Goal: Find specific page/section: Find specific page/section

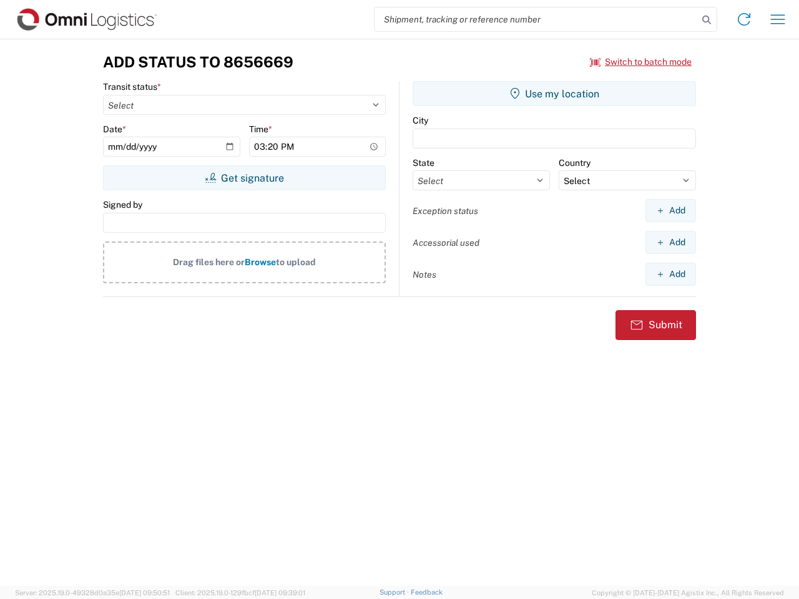
click at [536, 19] on input "search" at bounding box center [535, 19] width 323 height 24
click at [706, 20] on icon at bounding box center [706, 19] width 17 height 17
click at [744, 19] on icon at bounding box center [744, 19] width 20 height 20
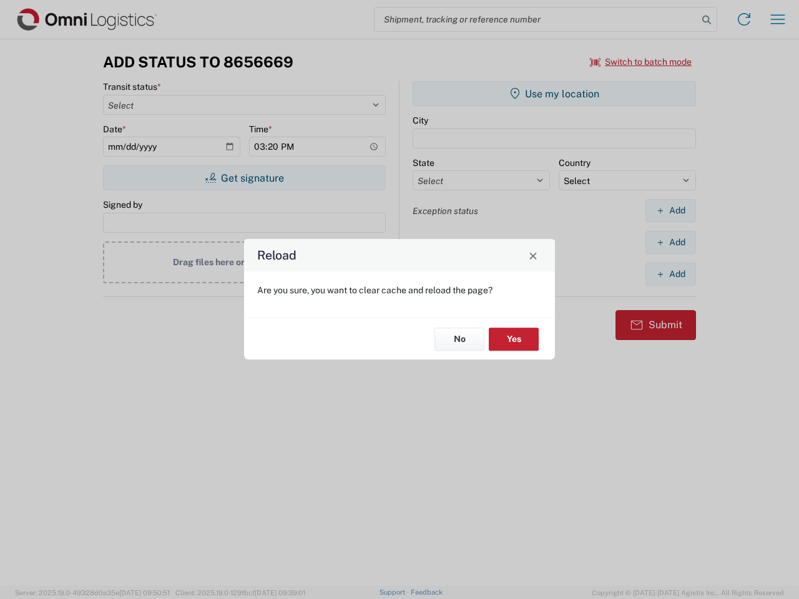
click at [777, 19] on div "Reload Are you sure, you want to clear cache and reload the page? No Yes" at bounding box center [399, 299] width 799 height 599
click at [641, 62] on div "Reload Are you sure, you want to clear cache and reload the page? No Yes" at bounding box center [399, 299] width 799 height 599
click at [244, 178] on div "Reload Are you sure, you want to clear cache and reload the page? No Yes" at bounding box center [399, 299] width 799 height 599
click at [554, 94] on div "Reload Are you sure, you want to clear cache and reload the page? No Yes" at bounding box center [399, 299] width 799 height 599
click at [670, 210] on div "Reload Are you sure, you want to clear cache and reload the page? No Yes" at bounding box center [399, 299] width 799 height 599
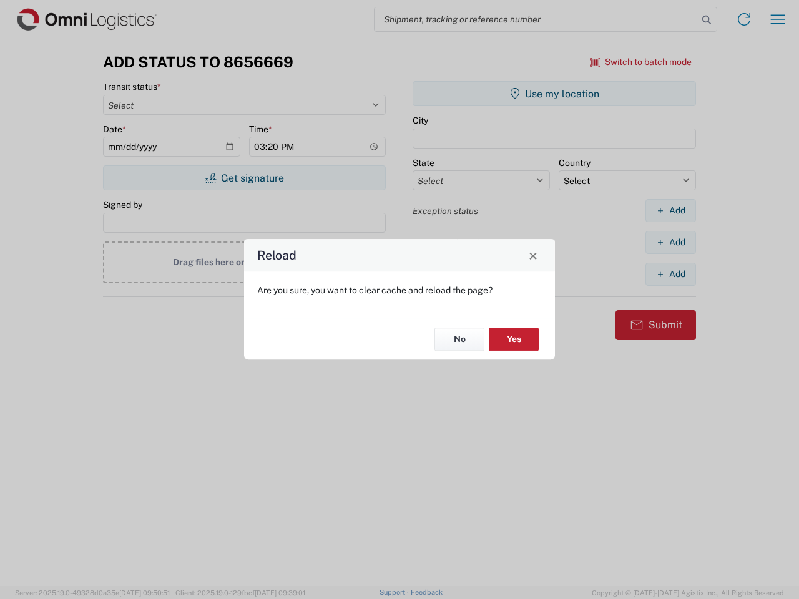
click at [670, 242] on div "Reload Are you sure, you want to clear cache and reload the page? No Yes" at bounding box center [399, 299] width 799 height 599
click at [670, 274] on div "Reload Are you sure, you want to clear cache and reload the page? No Yes" at bounding box center [399, 299] width 799 height 599
